Goal: Find specific page/section: Find specific page/section

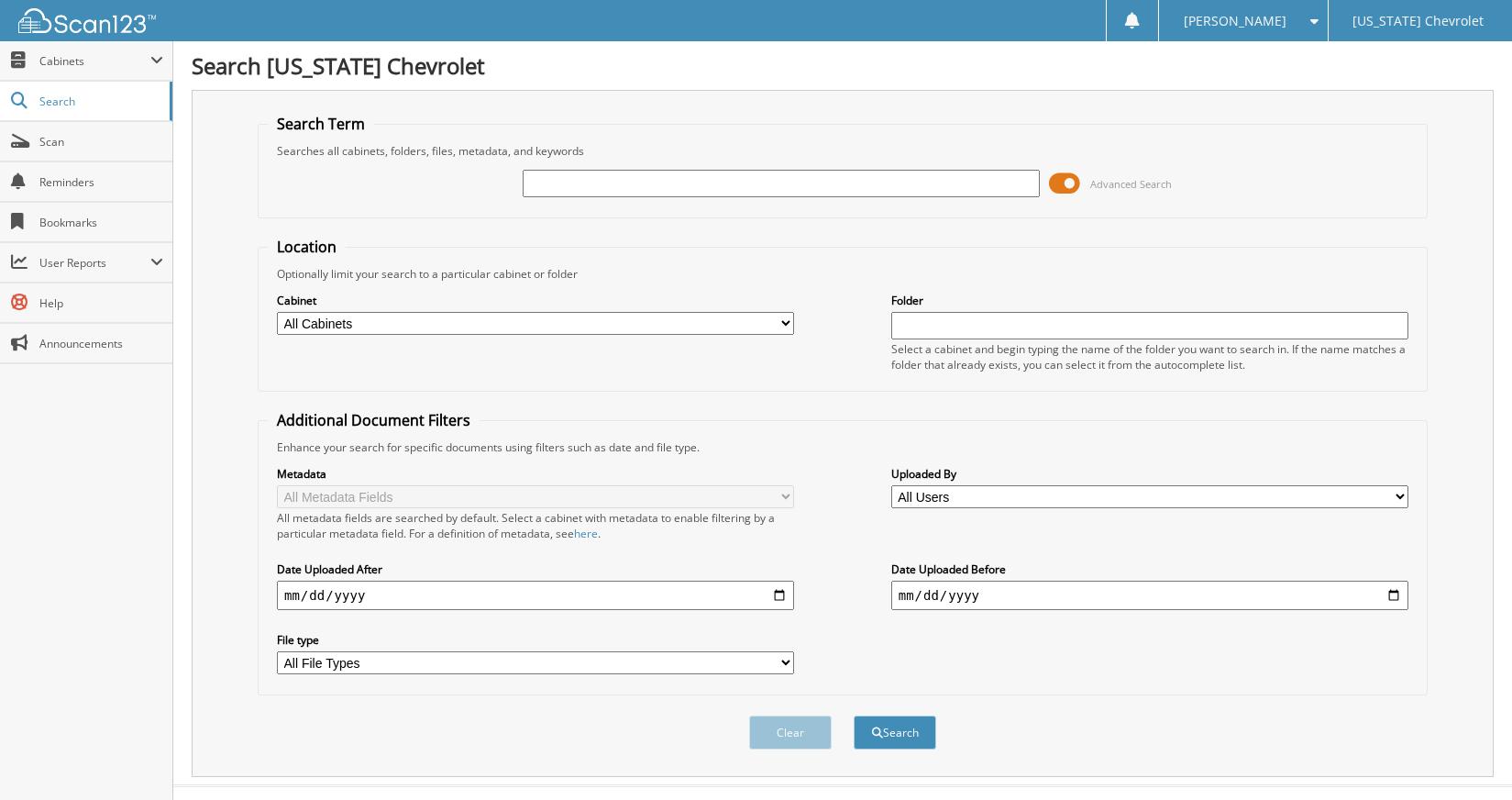
click at [599, 178] on input "text" at bounding box center [781, 183] width 517 height 28
type input "94435"
click at [854, 715] on button "Search" at bounding box center [895, 733] width 83 height 34
click at [584, 181] on input "94435" at bounding box center [781, 183] width 517 height 28
